Goal: Information Seeking & Learning: Find specific fact

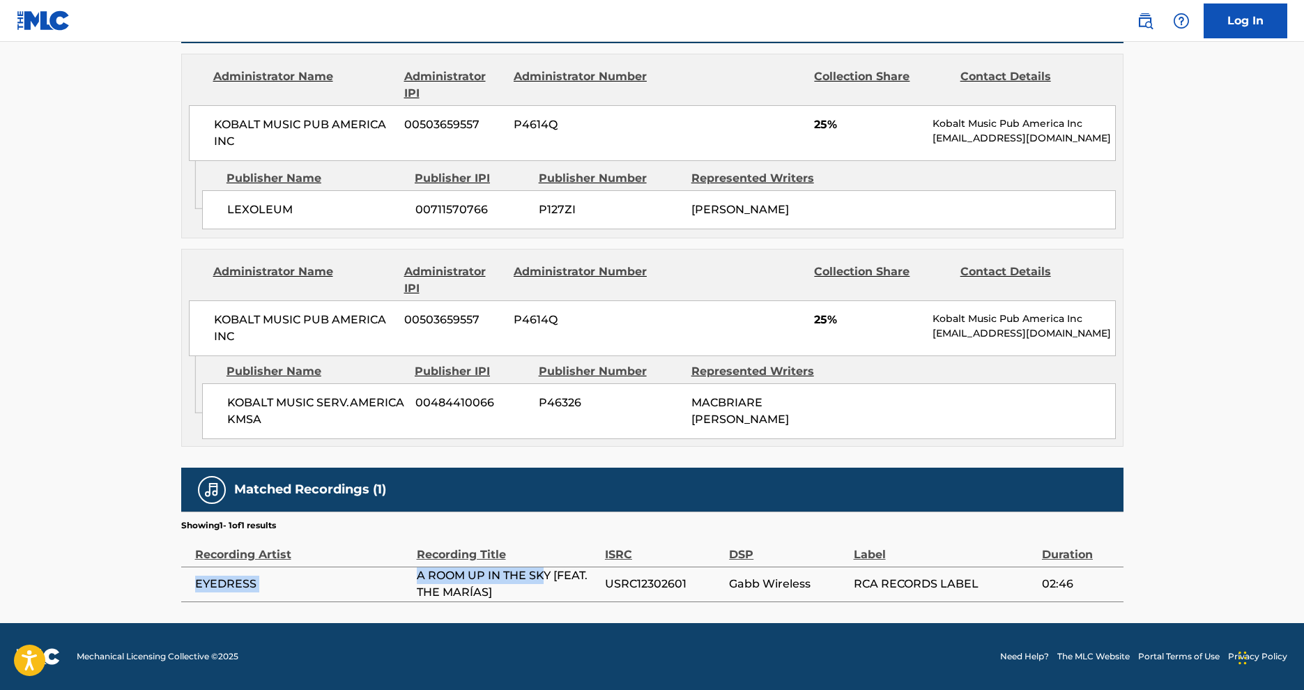
drag, startPoint x: 413, startPoint y: 574, endPoint x: 545, endPoint y: 577, distance: 131.1
click at [545, 577] on tr "EYEDRESS A ROOM UP IN THE SKY [FEAT. THE MARÍAS] USRC12302601 Gabb Wireless RCA…" at bounding box center [652, 584] width 943 height 35
drag, startPoint x: 542, startPoint y: 579, endPoint x: 554, endPoint y: 579, distance: 12.5
click at [545, 579] on span "A ROOM UP IN THE SKY [FEAT. THE MARÍAS]" at bounding box center [507, 584] width 181 height 33
drag, startPoint x: 553, startPoint y: 577, endPoint x: 420, endPoint y: 570, distance: 132.6
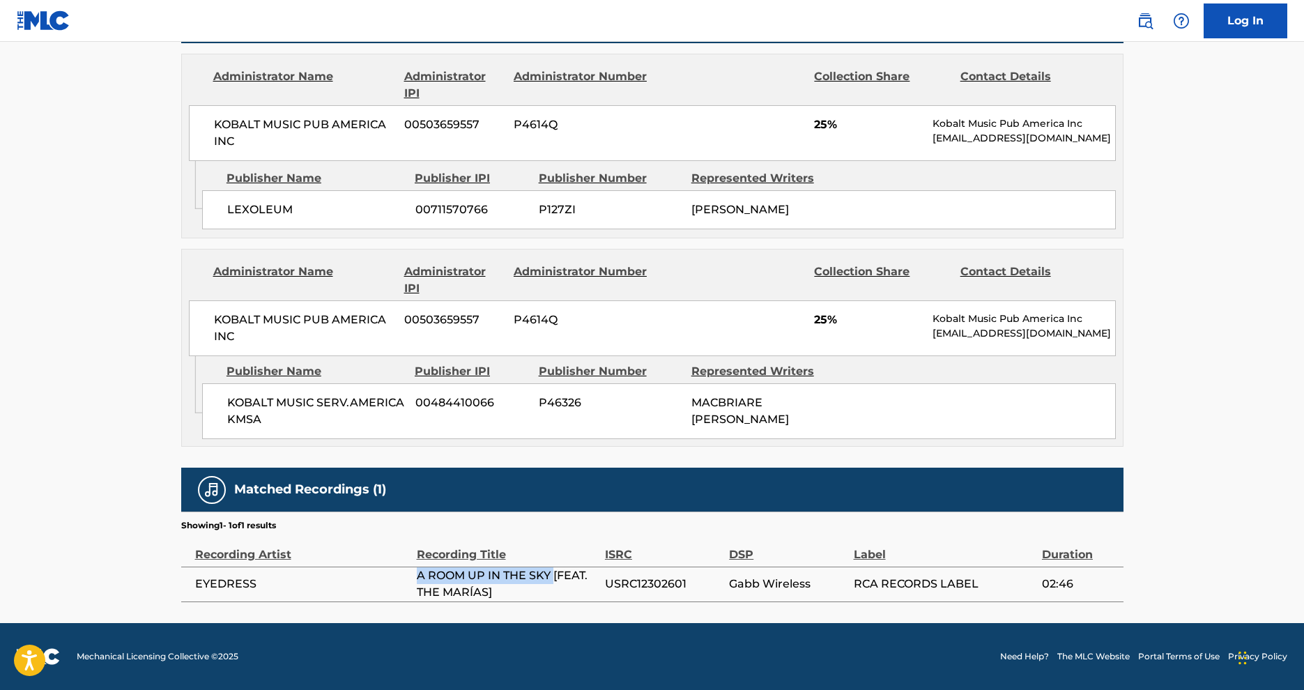
click at [419, 570] on span "A ROOM UP IN THE SKY [FEAT. THE MARÍAS]" at bounding box center [507, 584] width 181 height 33
copy span "A ROOM UP IN THE SKY"
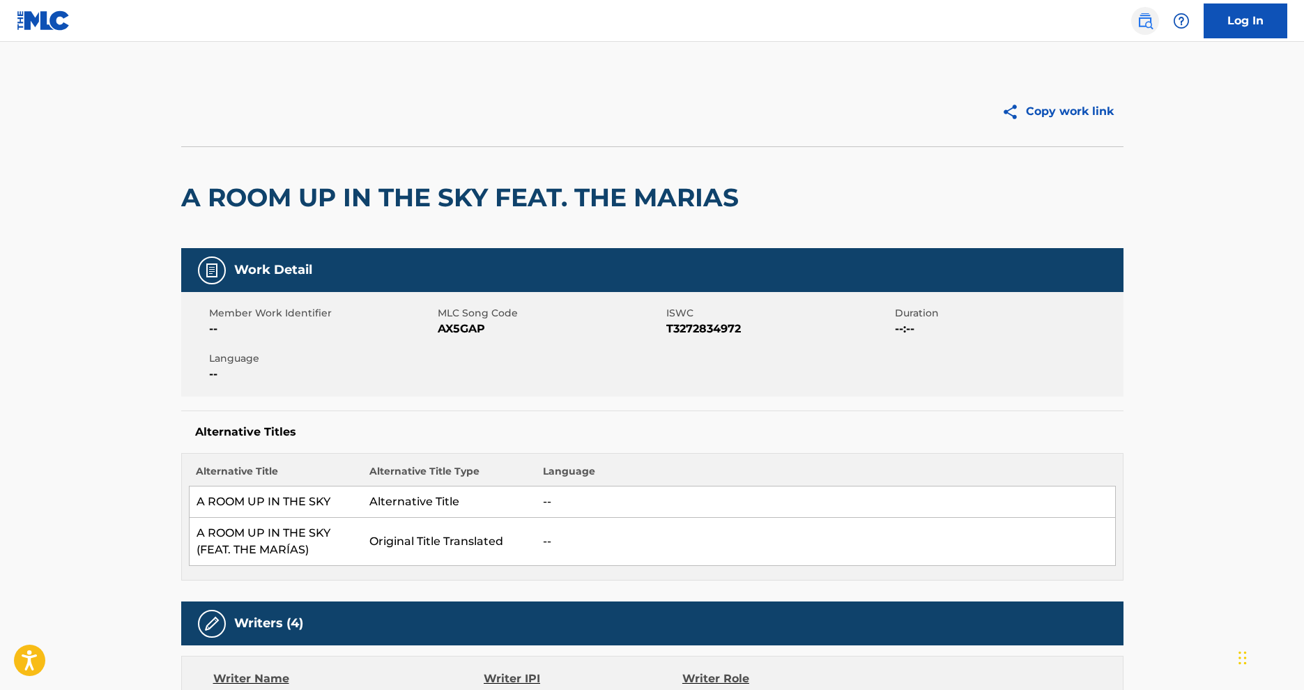
click at [1143, 17] on img at bounding box center [1145, 21] width 17 height 17
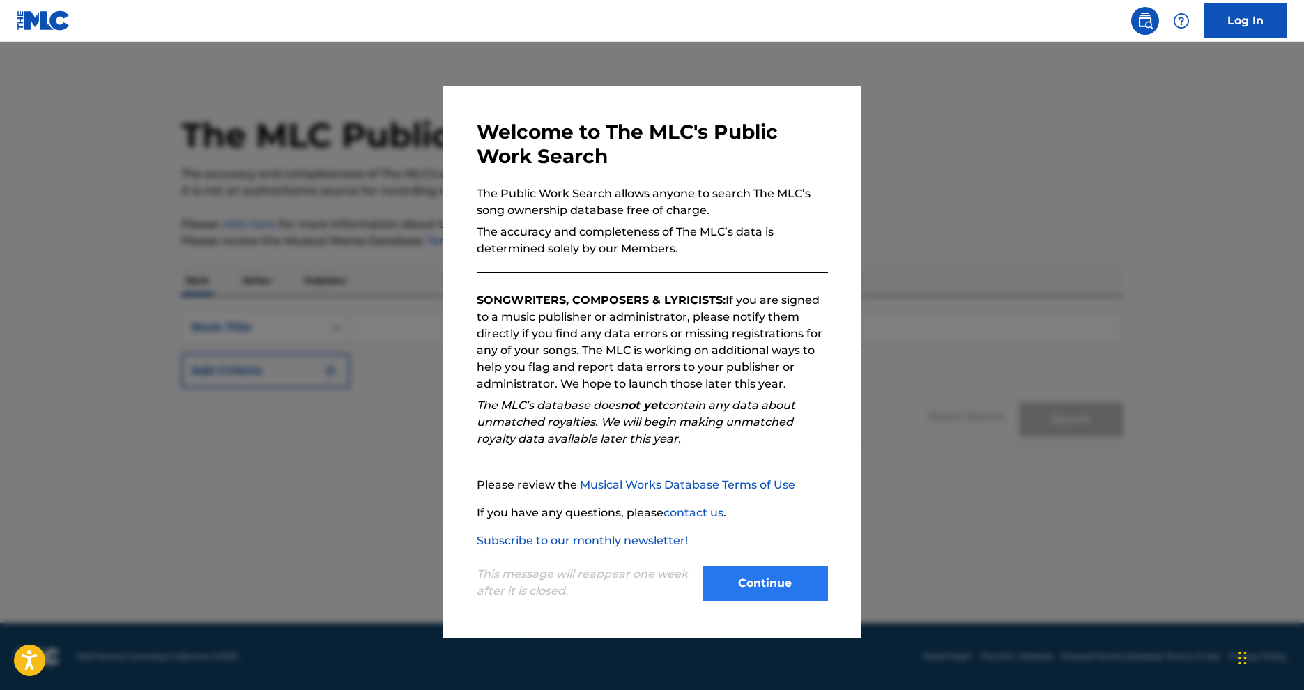
click at [752, 576] on button "Continue" at bounding box center [765, 583] width 125 height 35
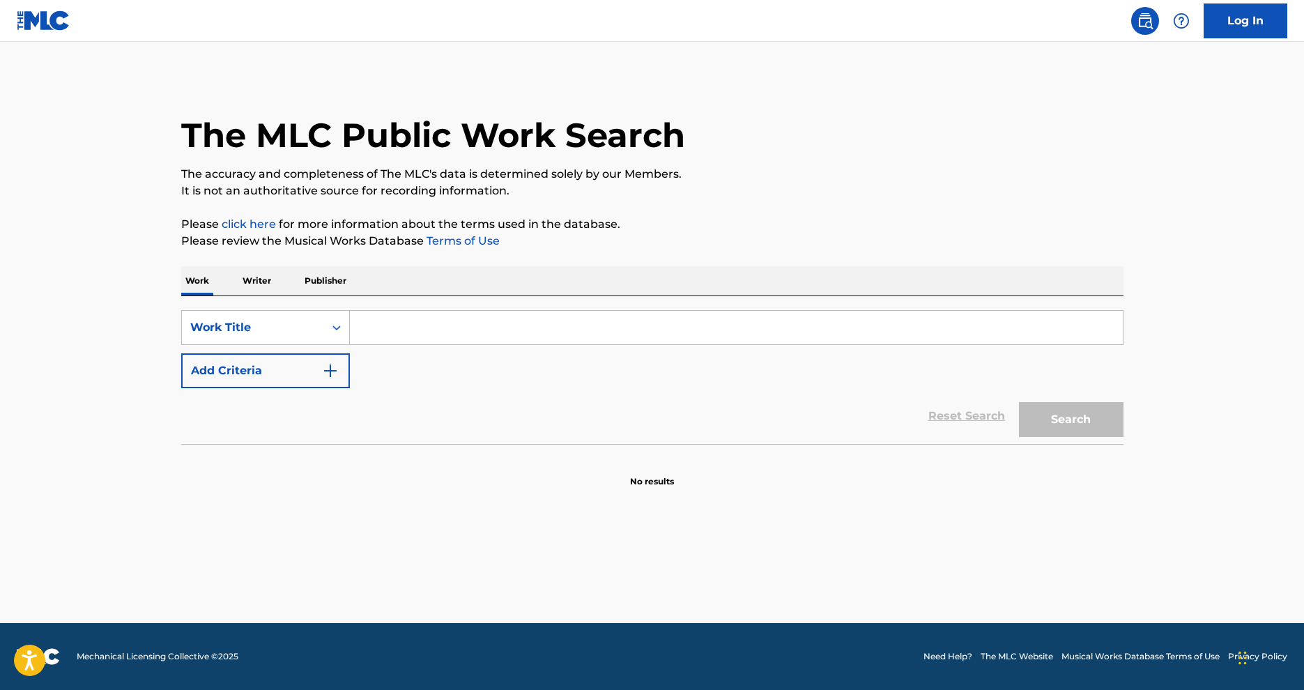
click at [429, 332] on input "Search Form" at bounding box center [736, 327] width 773 height 33
paste input "A ROOM UP IN THE SKY"
type input "A ROOM UP IN THE SKY"
click at [1041, 414] on button "Search" at bounding box center [1071, 419] width 105 height 35
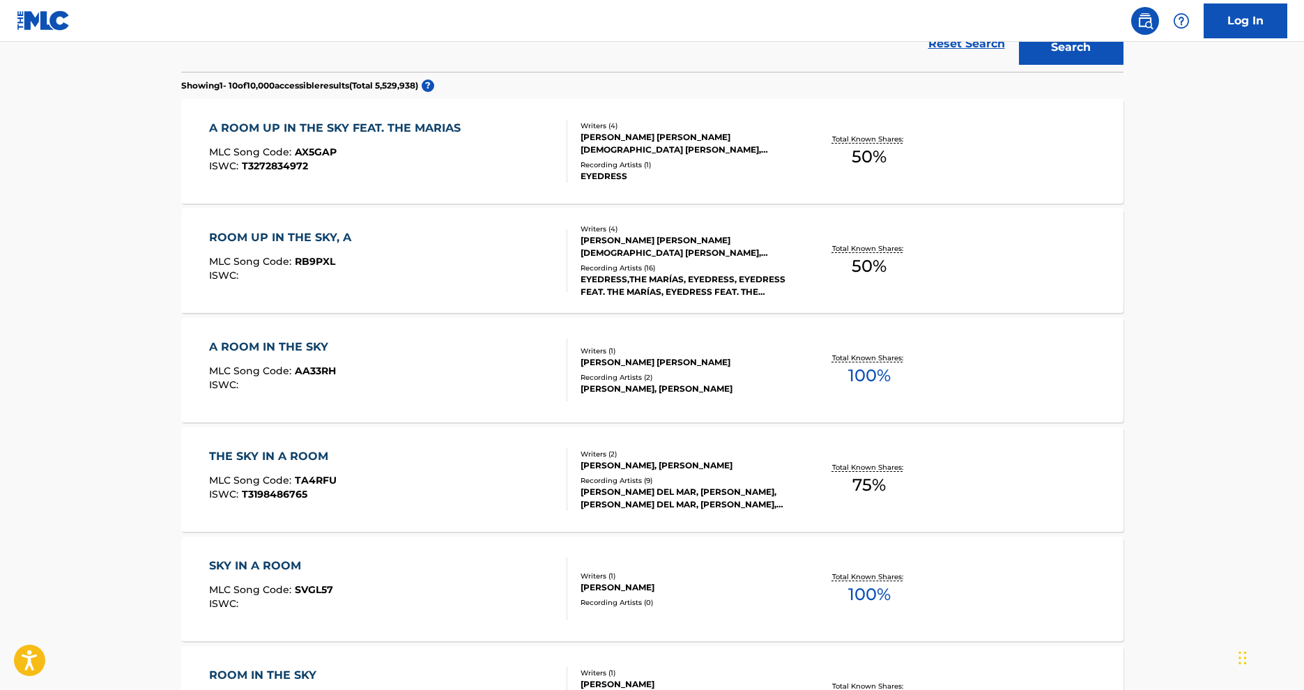
scroll to position [362, 0]
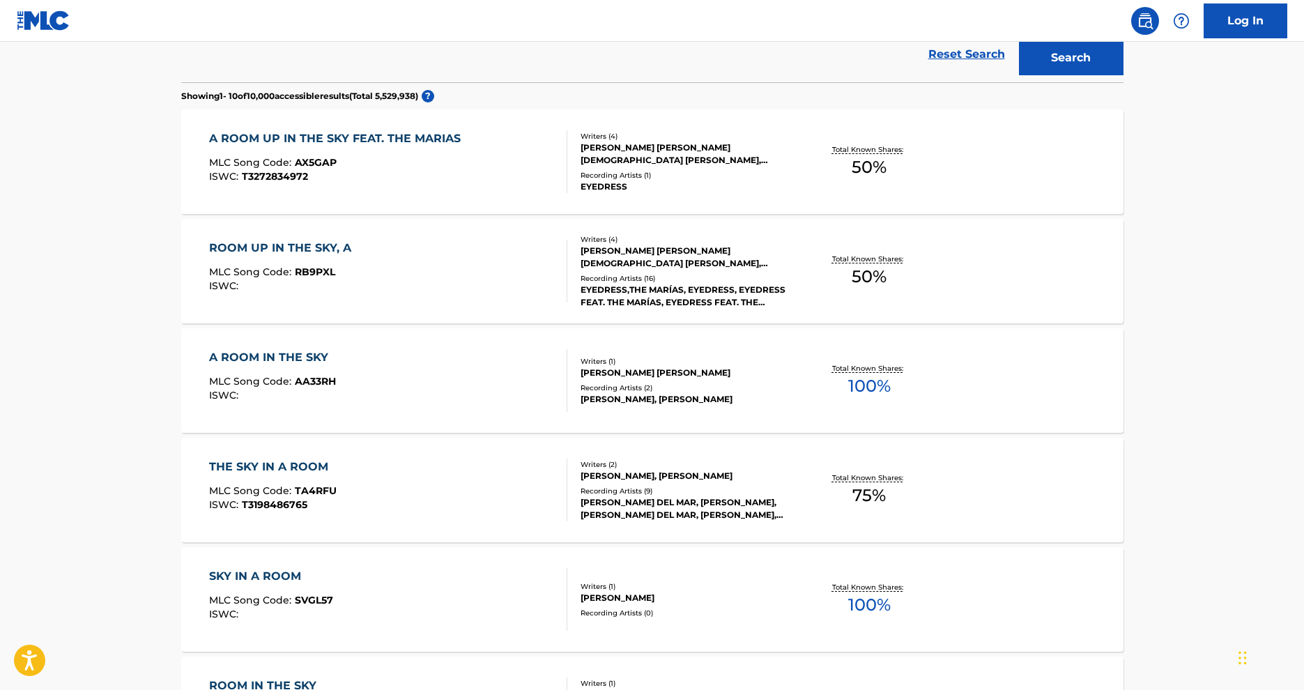
click at [309, 243] on div "ROOM UP IN THE SKY, A" at bounding box center [283, 248] width 149 height 17
click at [416, 132] on div "A ROOM UP IN THE SKY FEAT. THE MARIAS" at bounding box center [338, 138] width 259 height 17
click at [265, 350] on div "A ROOM IN THE SKY" at bounding box center [272, 357] width 127 height 17
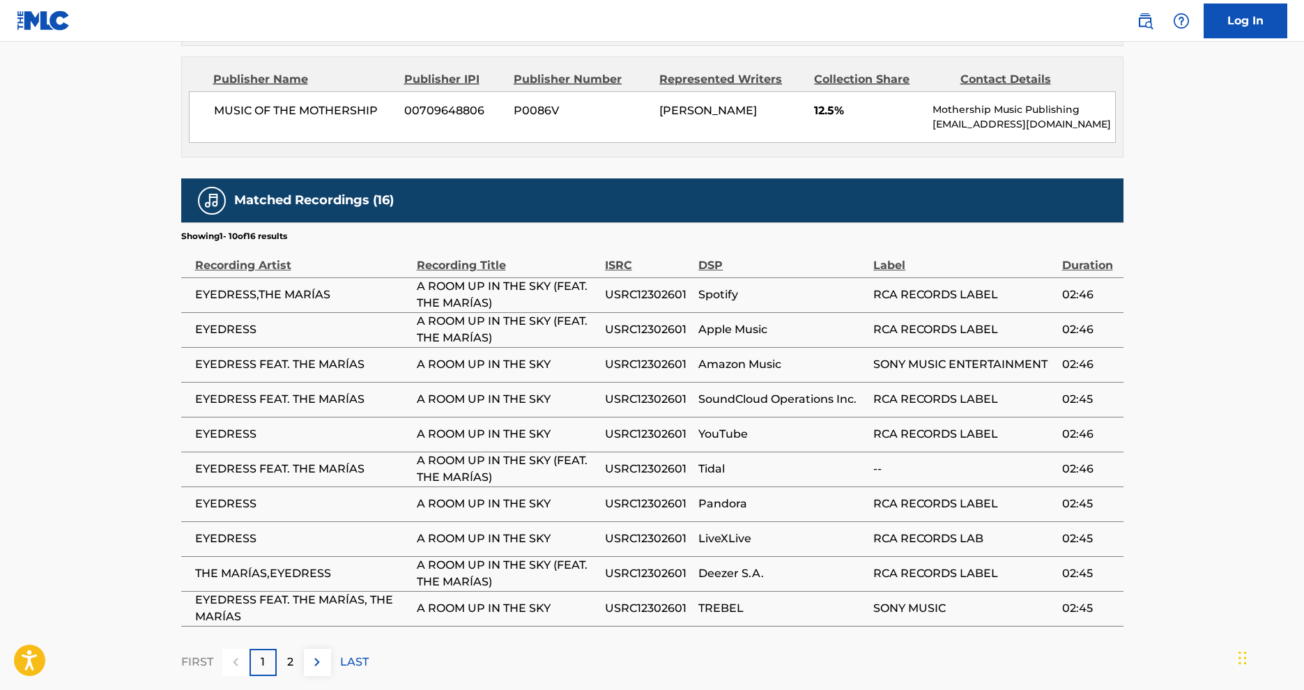
scroll to position [1486, 0]
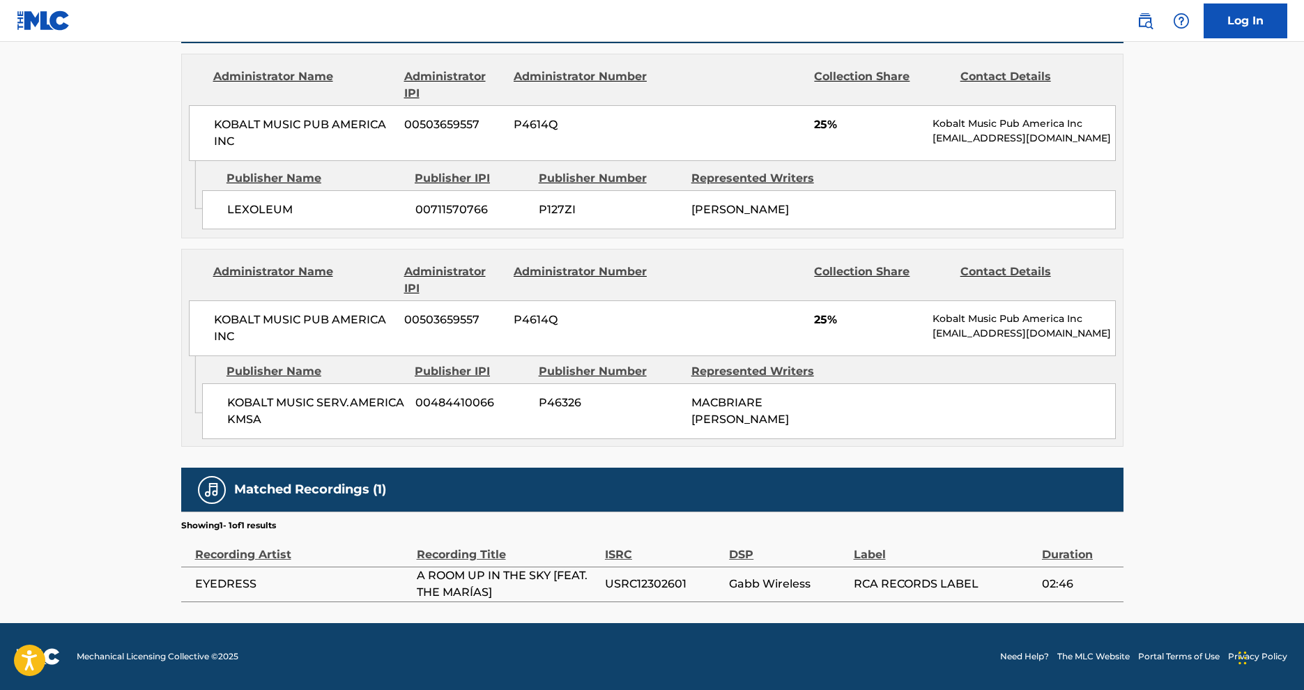
scroll to position [855, 0]
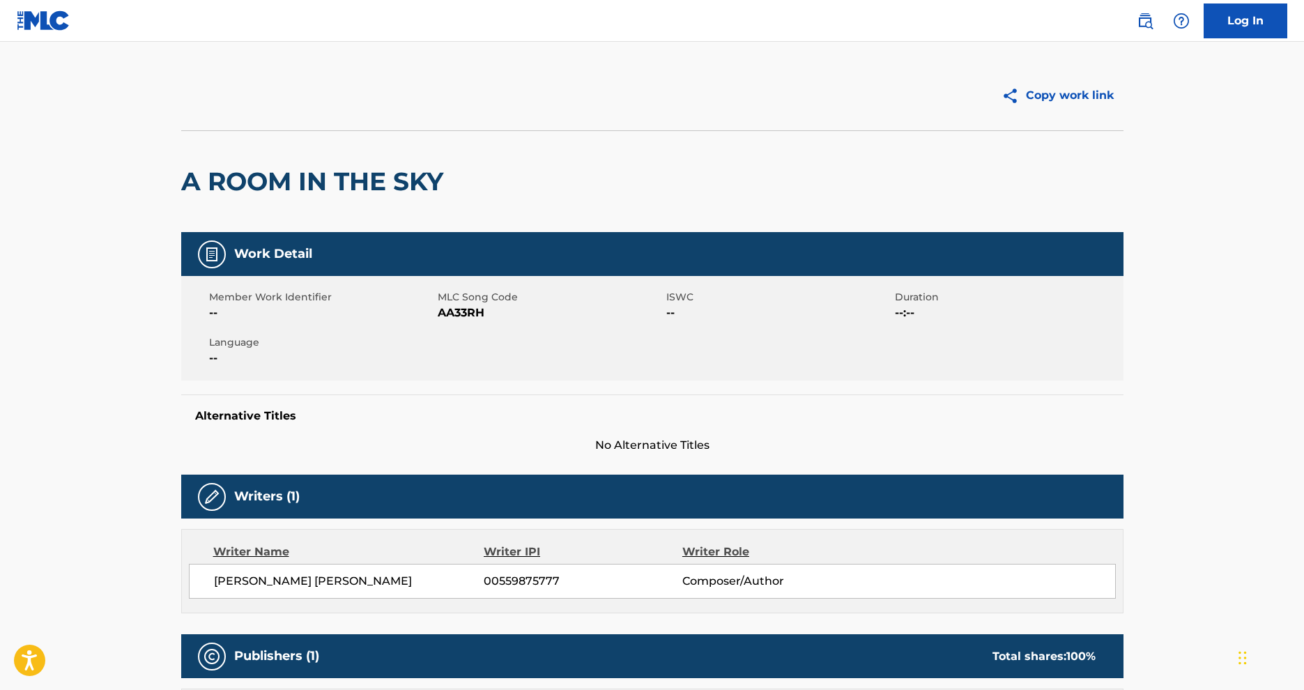
scroll to position [11, 0]
